Goal: Find specific page/section: Find specific page/section

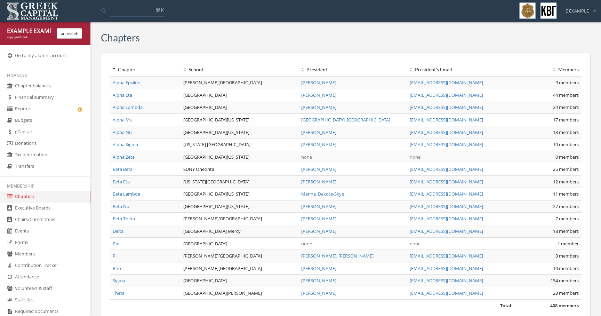
click at [52, 132] on link "gCapital" at bounding box center [45, 131] width 90 height 11
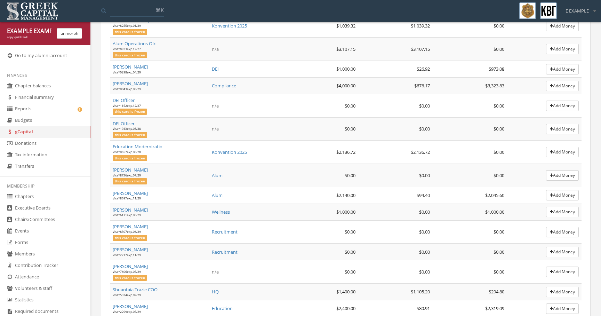
scroll to position [189, 0]
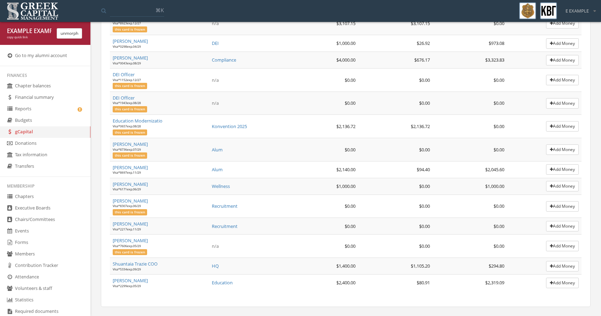
click at [137, 241] on link "[PERSON_NAME]" at bounding box center [130, 240] width 35 height 6
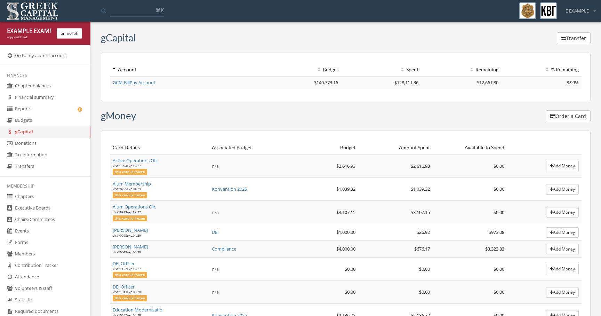
click at [21, 37] on div "copy quick link" at bounding box center [29, 37] width 45 height 5
